Goal: Information Seeking & Learning: Learn about a topic

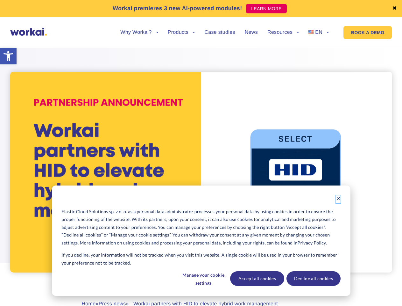
click at [338, 199] on icon "Dismiss cookie banner" at bounding box center [338, 198] width 4 height 4
click at [203, 278] on div "[PERSON_NAME] [DATE] • 5 minutes reading Home » Press news » Workai partners wi…" at bounding box center [201, 191] width 353 height 303
click at [257, 278] on div "[PERSON_NAME] [DATE] • 5 minutes reading Home » Press news » Workai partners wi…" at bounding box center [201, 191] width 353 height 303
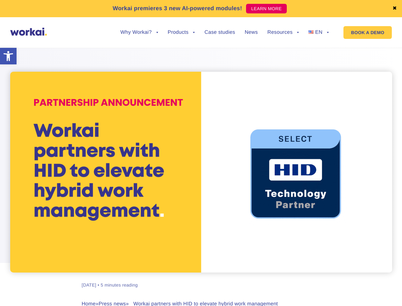
click at [313, 278] on div "[PERSON_NAME] [DATE] • 5 minutes reading Home » Press news » Workai partners wi…" at bounding box center [201, 191] width 353 height 303
click at [395, 9] on link "✖" at bounding box center [395, 8] width 4 height 5
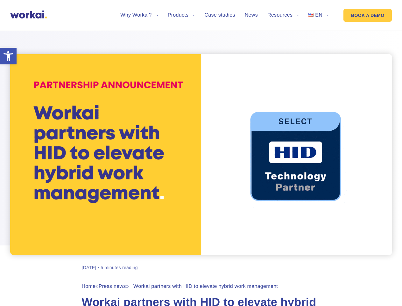
click at [139, 37] on div at bounding box center [201, 138] width 402 height 232
click at [139, 32] on div at bounding box center [201, 138] width 402 height 232
click at [181, 37] on div at bounding box center [201, 138] width 402 height 232
click at [283, 37] on div at bounding box center [201, 138] width 402 height 232
click at [283, 32] on div at bounding box center [201, 138] width 402 height 232
